Goal: Check status: Check status

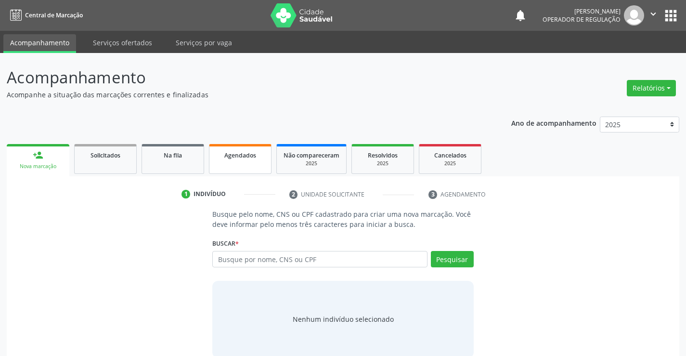
click at [252, 155] on span "Agendados" at bounding box center [240, 155] width 32 height 8
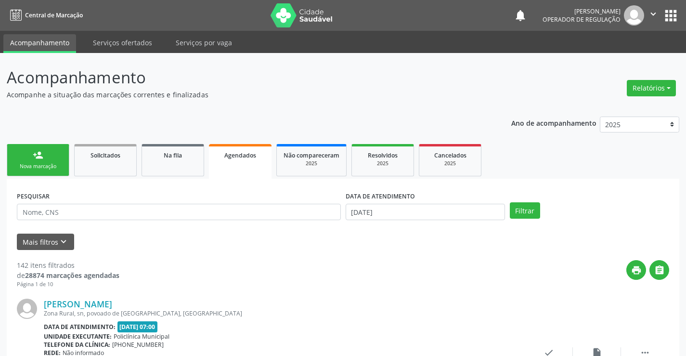
click at [235, 158] on span "Agendados" at bounding box center [240, 155] width 32 height 8
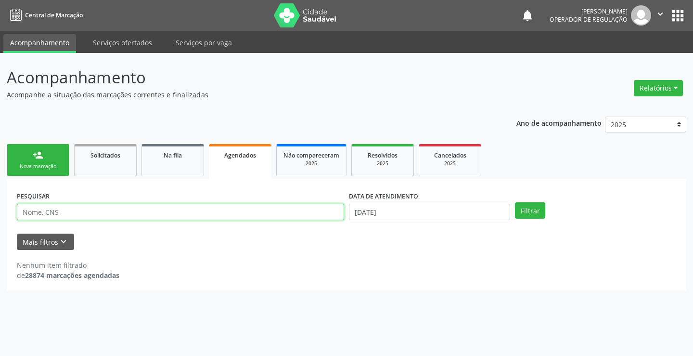
click at [232, 211] on input "text" at bounding box center [180, 212] width 327 height 16
type input "7"
type input "704605623617729"
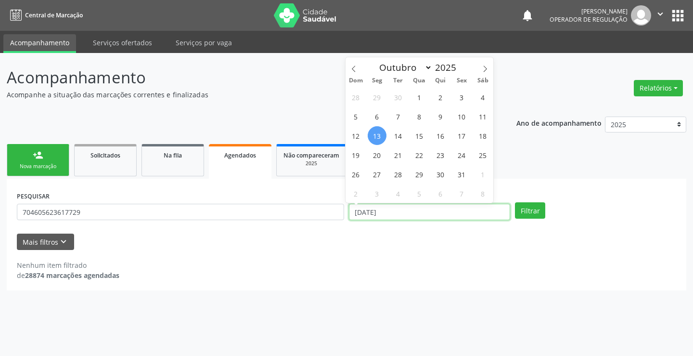
click at [430, 216] on input "[DATE]" at bounding box center [429, 212] width 161 height 16
click at [381, 269] on div "Nenhum item filtrado de 28874 marcações agendadas" at bounding box center [347, 270] width 660 height 20
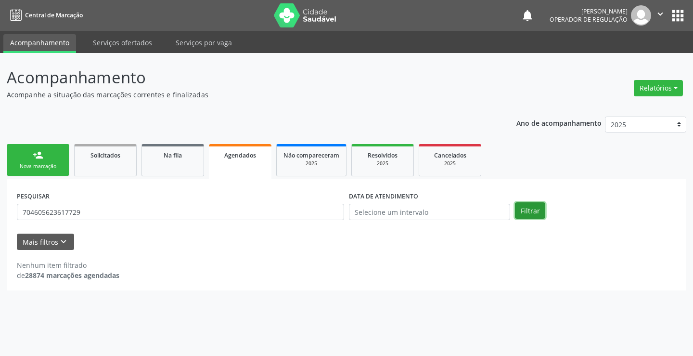
click at [525, 208] on button "Filtrar" at bounding box center [530, 210] width 30 height 16
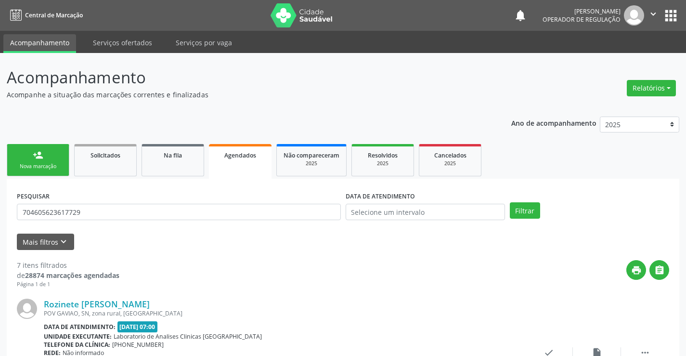
click at [228, 157] on span "Agendados" at bounding box center [240, 155] width 32 height 8
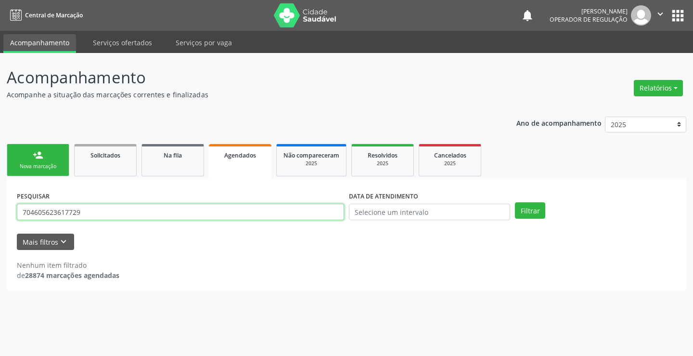
click at [142, 218] on input "704605623617729" at bounding box center [180, 212] width 327 height 16
type input "7"
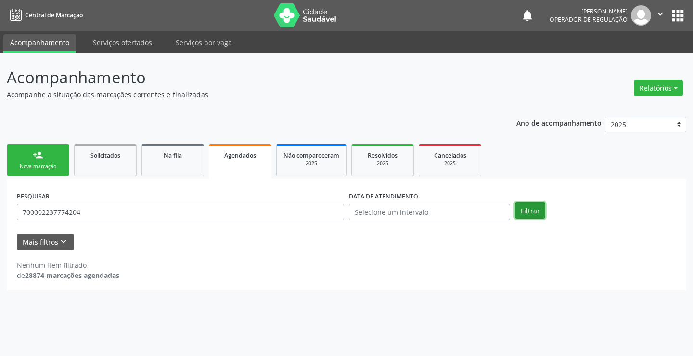
click at [538, 216] on button "Filtrar" at bounding box center [530, 210] width 30 height 16
drag, startPoint x: 0, startPoint y: 186, endPoint x: 31, endPoint y: 170, distance: 34.7
click at [0, 186] on div "Acompanhamento Acompanhe a situação das marcações correntes e finalizadas Relat…" at bounding box center [346, 204] width 693 height 303
click at [239, 154] on span "Agendados" at bounding box center [240, 155] width 32 height 8
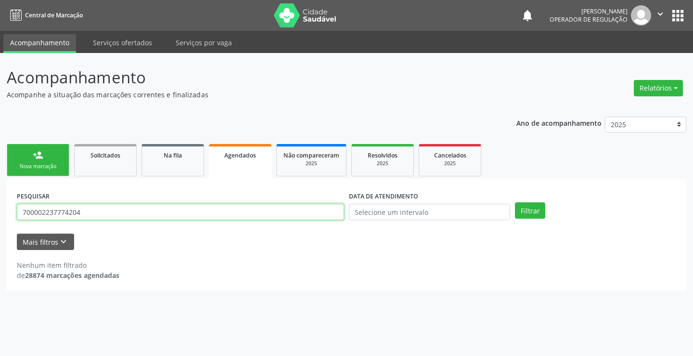
click at [204, 209] on input "700002237774204" at bounding box center [180, 212] width 327 height 16
type input "7"
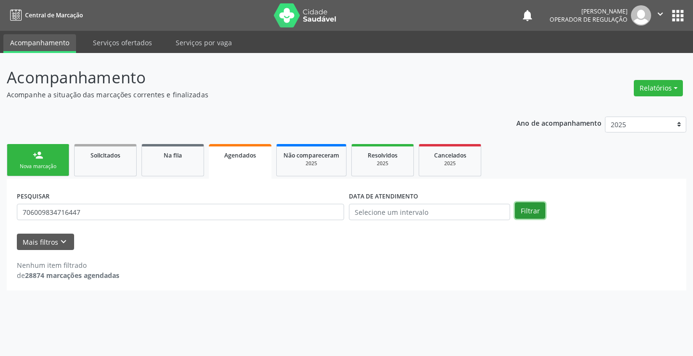
click at [536, 210] on button "Filtrar" at bounding box center [530, 210] width 30 height 16
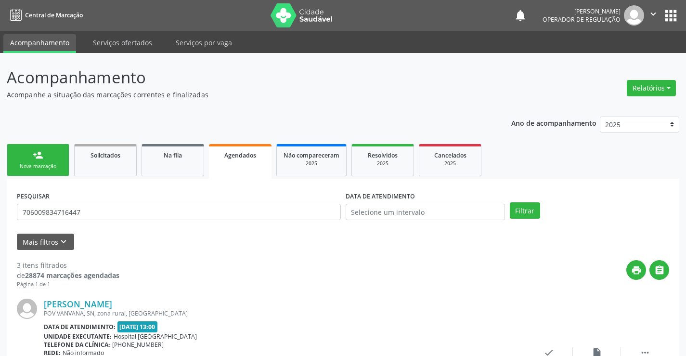
click at [240, 157] on span "Agendados" at bounding box center [240, 155] width 32 height 8
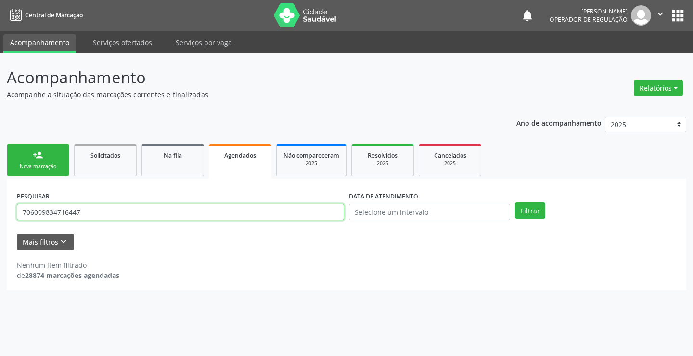
click at [204, 214] on input "706009834716447" at bounding box center [180, 212] width 327 height 16
type input "7"
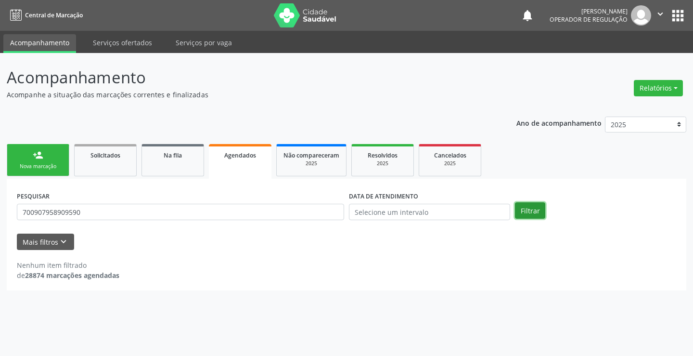
click at [524, 208] on button "Filtrar" at bounding box center [530, 210] width 30 height 16
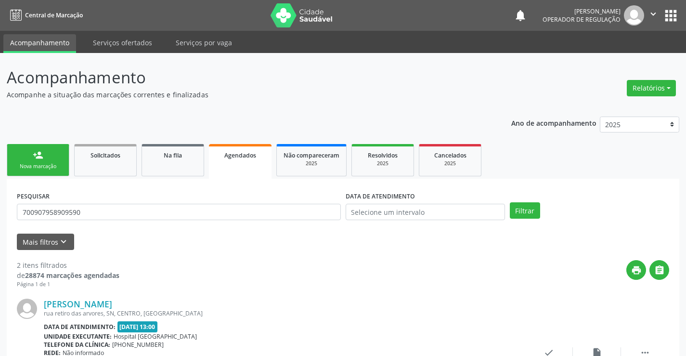
click at [248, 156] on span "Agendados" at bounding box center [240, 155] width 32 height 8
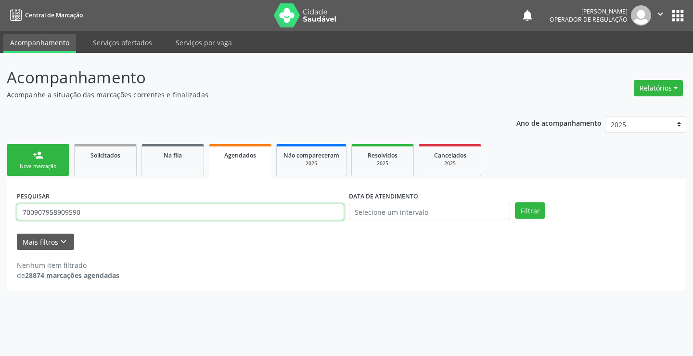
click at [221, 204] on input "700907958909590" at bounding box center [180, 212] width 327 height 16
type input "7"
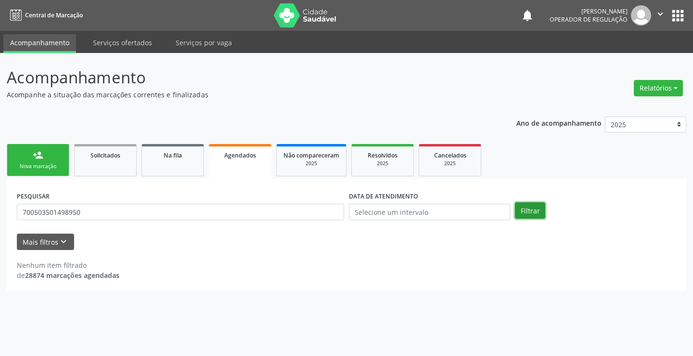
click at [522, 211] on button "Filtrar" at bounding box center [530, 210] width 30 height 16
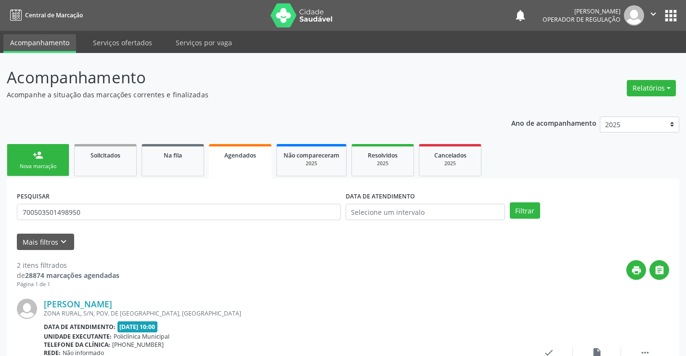
click at [246, 157] on span "Agendados" at bounding box center [240, 155] width 32 height 8
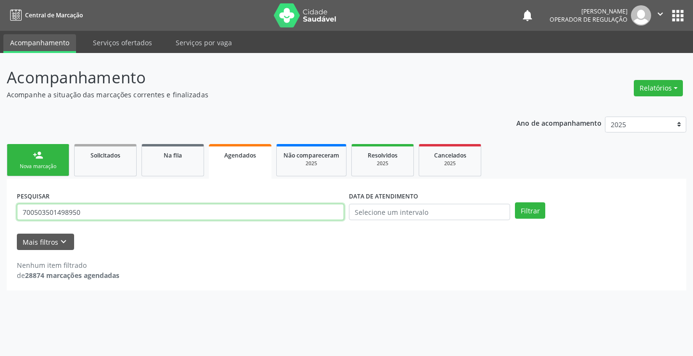
click at [240, 208] on input "700503501498950" at bounding box center [180, 212] width 327 height 16
type input "7"
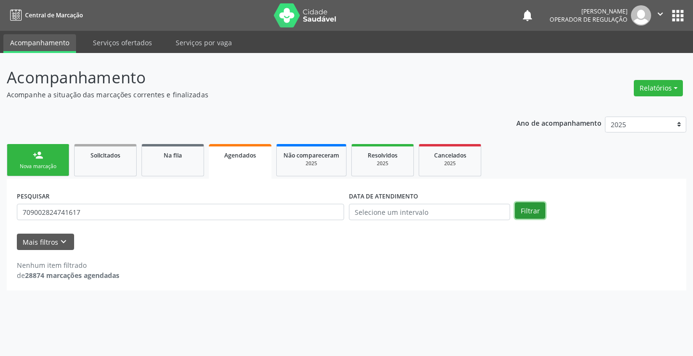
click at [544, 210] on button "Filtrar" at bounding box center [530, 210] width 30 height 16
click at [524, 209] on button "Filtrar" at bounding box center [530, 210] width 30 height 16
click at [169, 219] on input "709002824741617" at bounding box center [180, 212] width 327 height 16
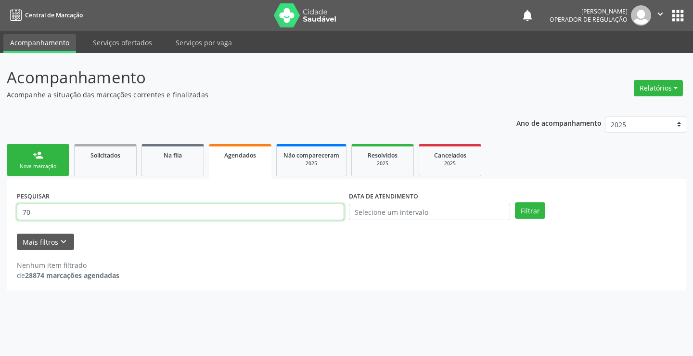
type input "7"
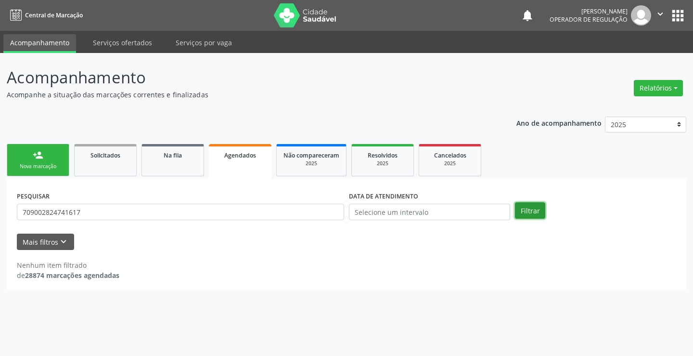
click at [520, 209] on button "Filtrar" at bounding box center [530, 210] width 30 height 16
click at [246, 154] on span "Agendados" at bounding box center [240, 155] width 32 height 8
click at [216, 210] on input "709002824741617" at bounding box center [180, 212] width 327 height 16
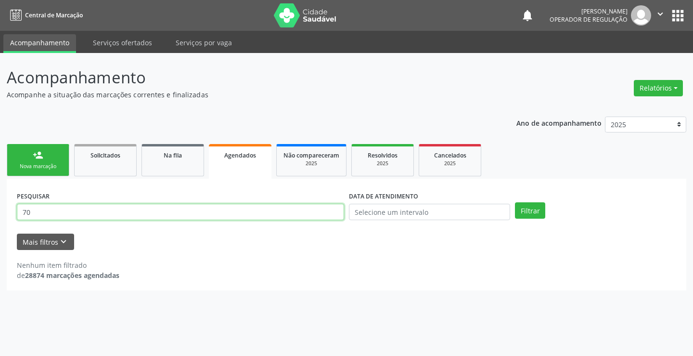
type input "7"
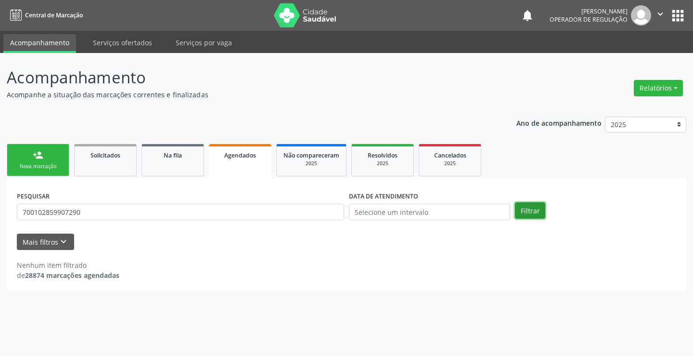
click at [531, 214] on button "Filtrar" at bounding box center [530, 210] width 30 height 16
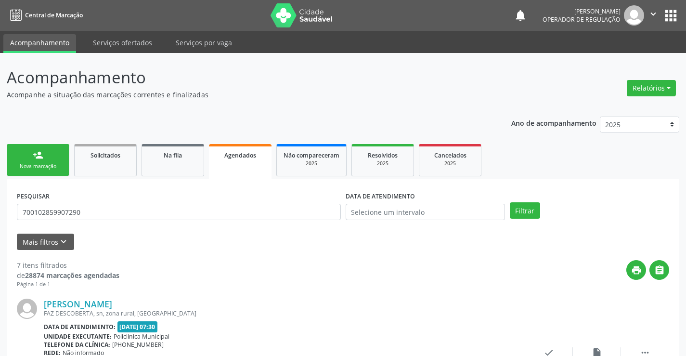
click at [243, 155] on span "Agendados" at bounding box center [240, 155] width 32 height 8
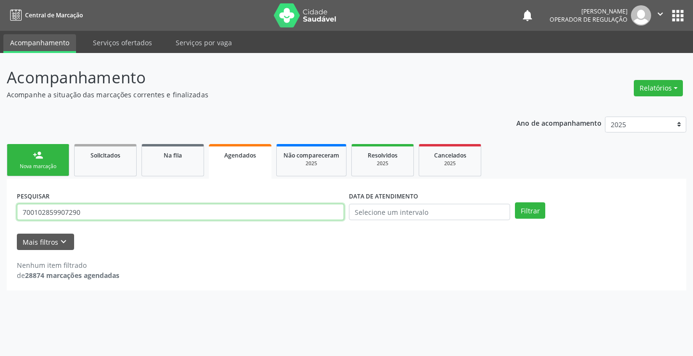
click at [227, 217] on input "700102859907290" at bounding box center [180, 212] width 327 height 16
type input "7"
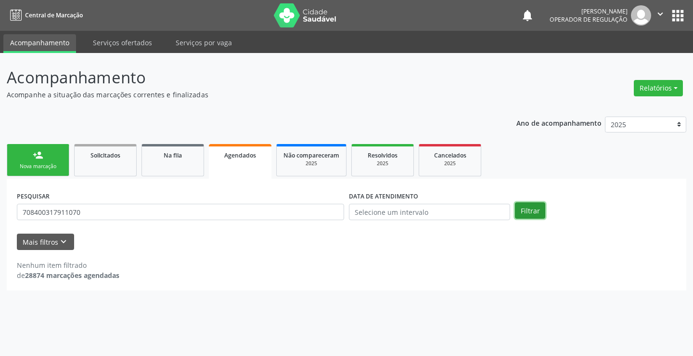
click at [520, 211] on button "Filtrar" at bounding box center [530, 210] width 30 height 16
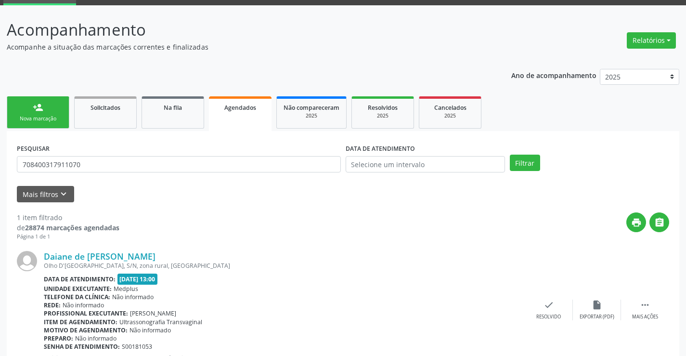
scroll to position [88, 0]
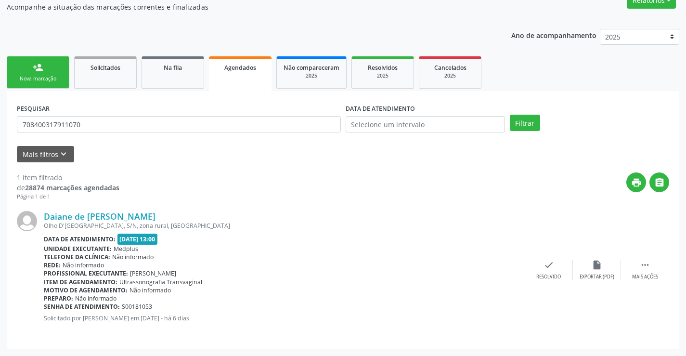
click at [168, 36] on div "Ano de acompanhamento 2025 2024 2023 person_add Nova marcação Solicitados Na fi…" at bounding box center [343, 185] width 673 height 327
click at [235, 69] on span "Agendados" at bounding box center [240, 68] width 32 height 8
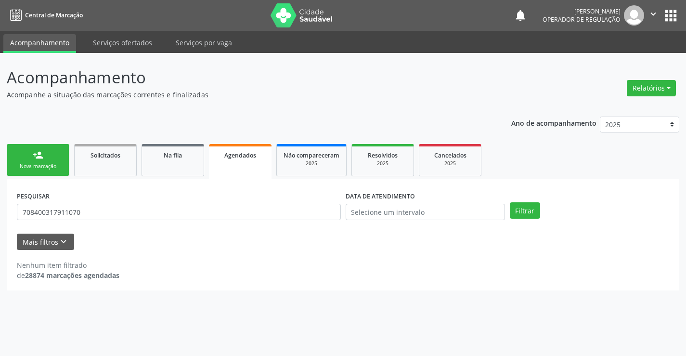
scroll to position [0, 0]
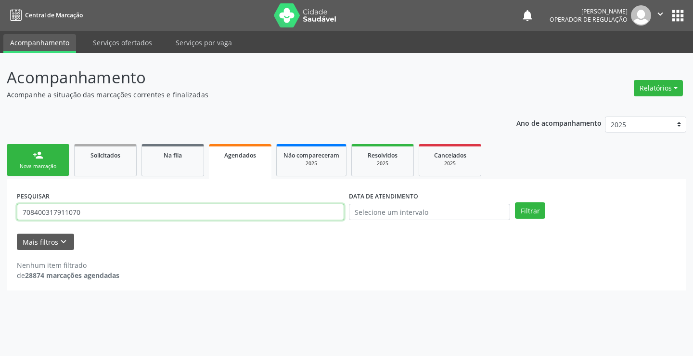
click at [198, 206] on input "708400317911070" at bounding box center [180, 212] width 327 height 16
type input "7"
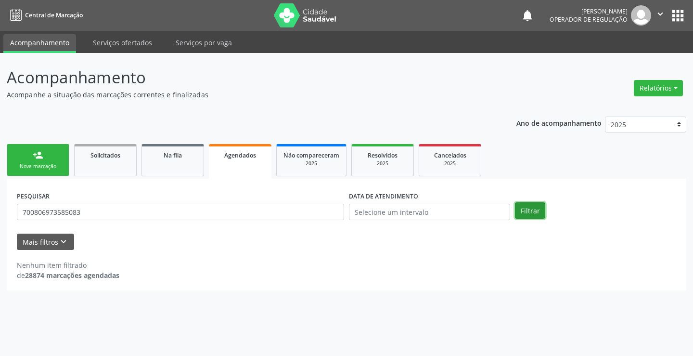
click at [539, 216] on button "Filtrar" at bounding box center [530, 210] width 30 height 16
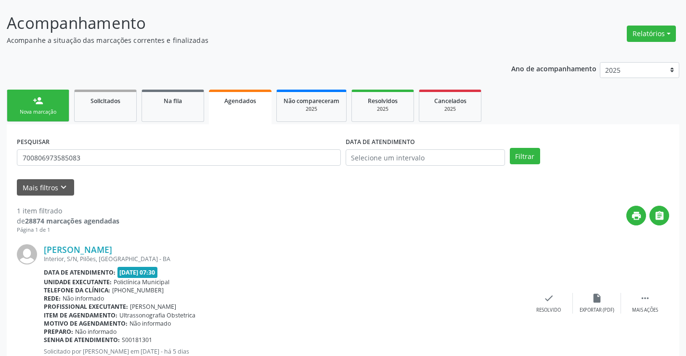
scroll to position [88, 0]
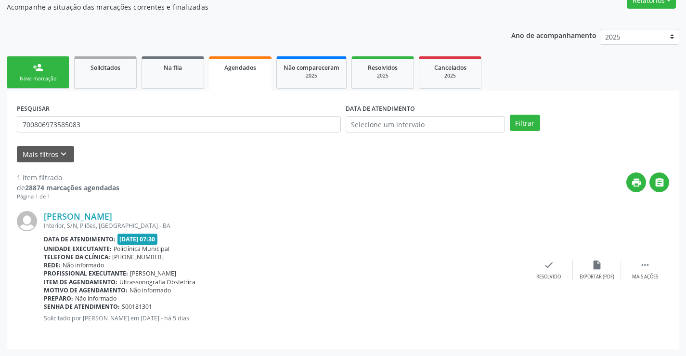
click at [250, 59] on link "Agendados" at bounding box center [240, 73] width 63 height 35
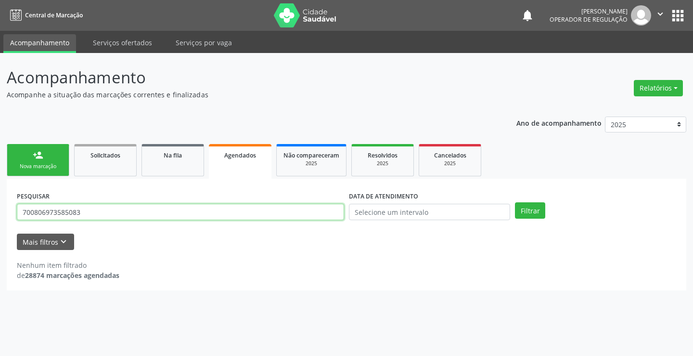
click at [180, 215] on input "700806973585083" at bounding box center [180, 212] width 327 height 16
type input "7"
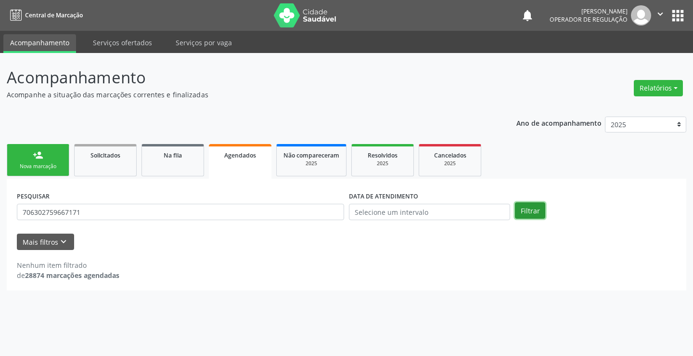
click at [524, 209] on button "Filtrar" at bounding box center [530, 210] width 30 height 16
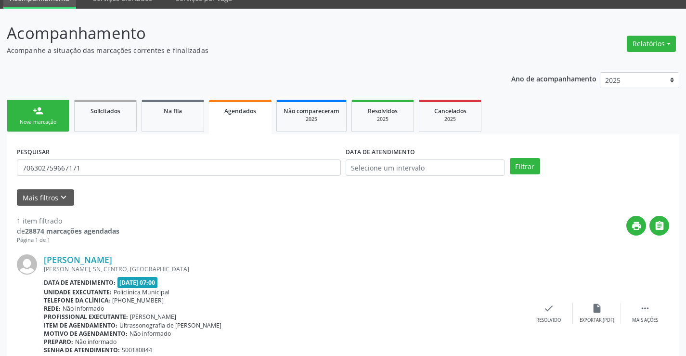
scroll to position [88, 0]
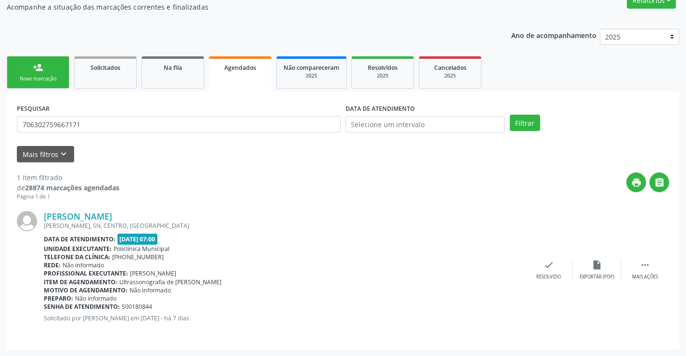
click at [244, 67] on span "Agendados" at bounding box center [240, 68] width 32 height 8
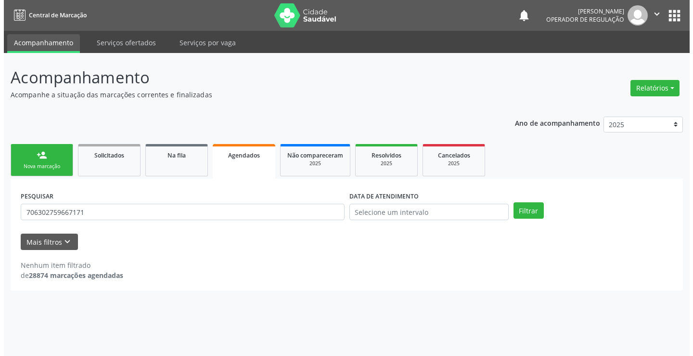
scroll to position [0, 0]
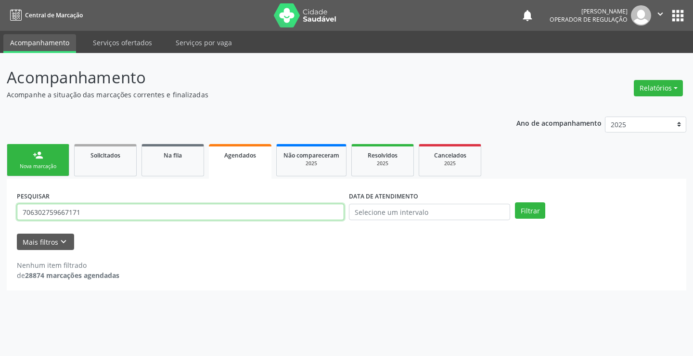
click at [221, 217] on input "706302759667171" at bounding box center [180, 212] width 327 height 16
type input "7"
click at [238, 162] on link "Agendados" at bounding box center [240, 161] width 63 height 35
click at [231, 211] on input "text" at bounding box center [180, 212] width 327 height 16
